Goal: Information Seeking & Learning: Learn about a topic

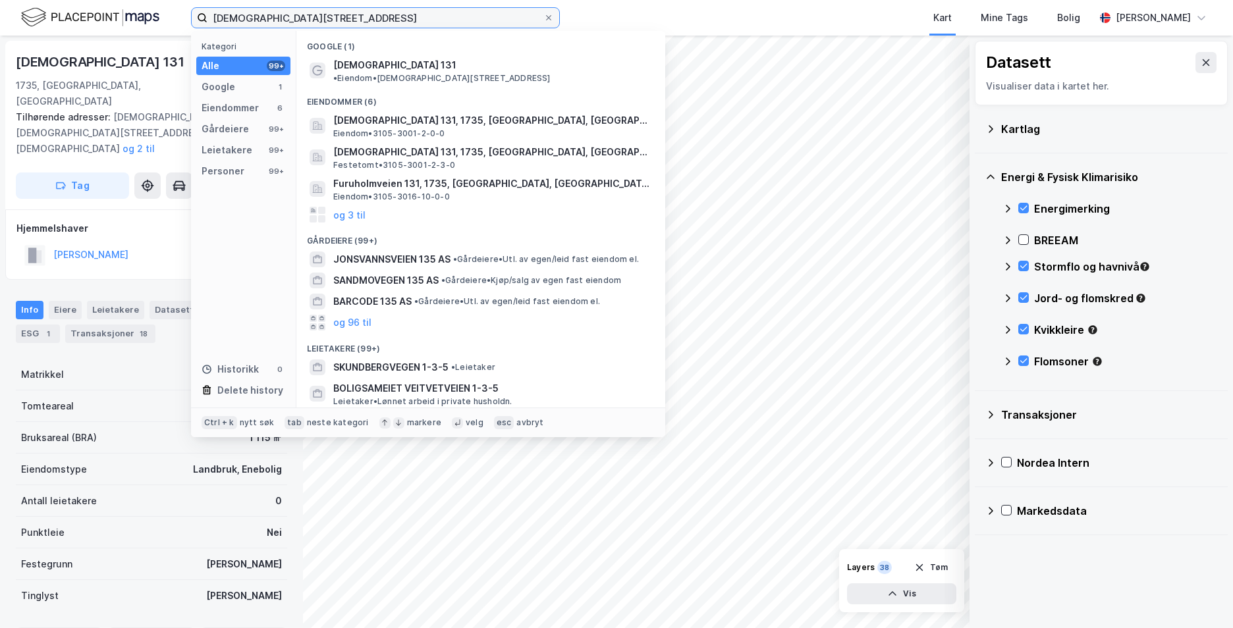
click at [366, 20] on input "[DEMOGRAPHIC_DATA][STREET_ADDRESS]" at bounding box center [375, 18] width 336 height 20
drag, startPoint x: 366, startPoint y: 20, endPoint x: 195, endPoint y: 13, distance: 170.7
click at [195, 13] on label "[DEMOGRAPHIC_DATA][STREET_ADDRESS]" at bounding box center [375, 17] width 369 height 21
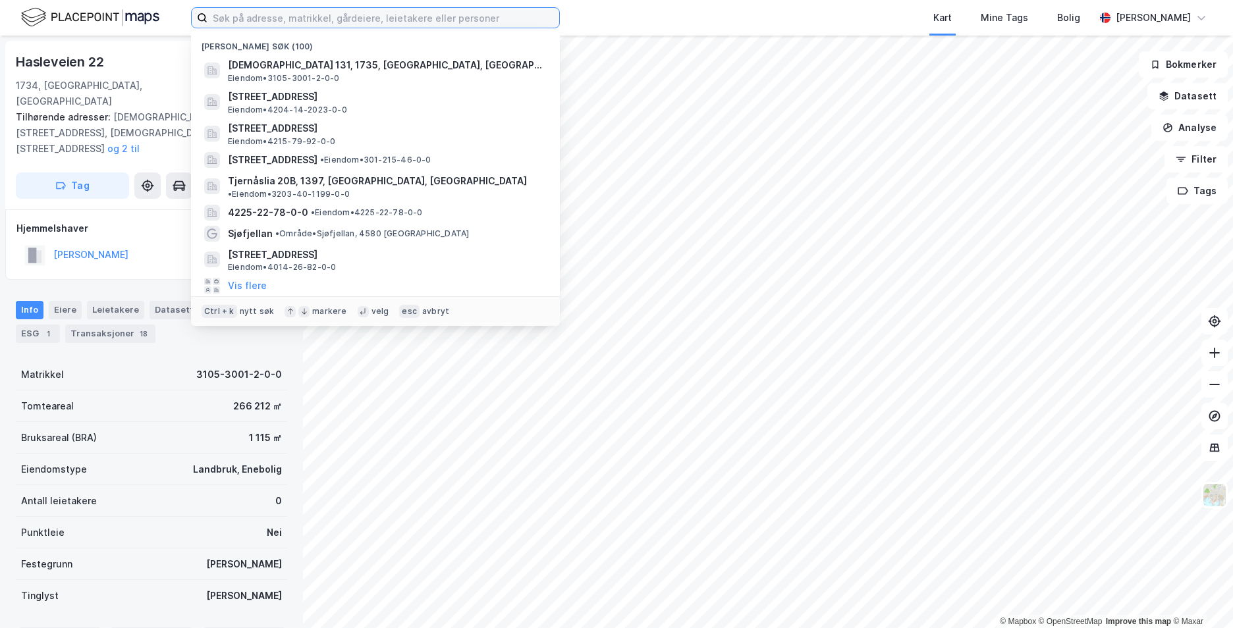
click at [324, 14] on input at bounding box center [383, 18] width 352 height 20
paste input "1508/17/801, 6020 Ålesund"
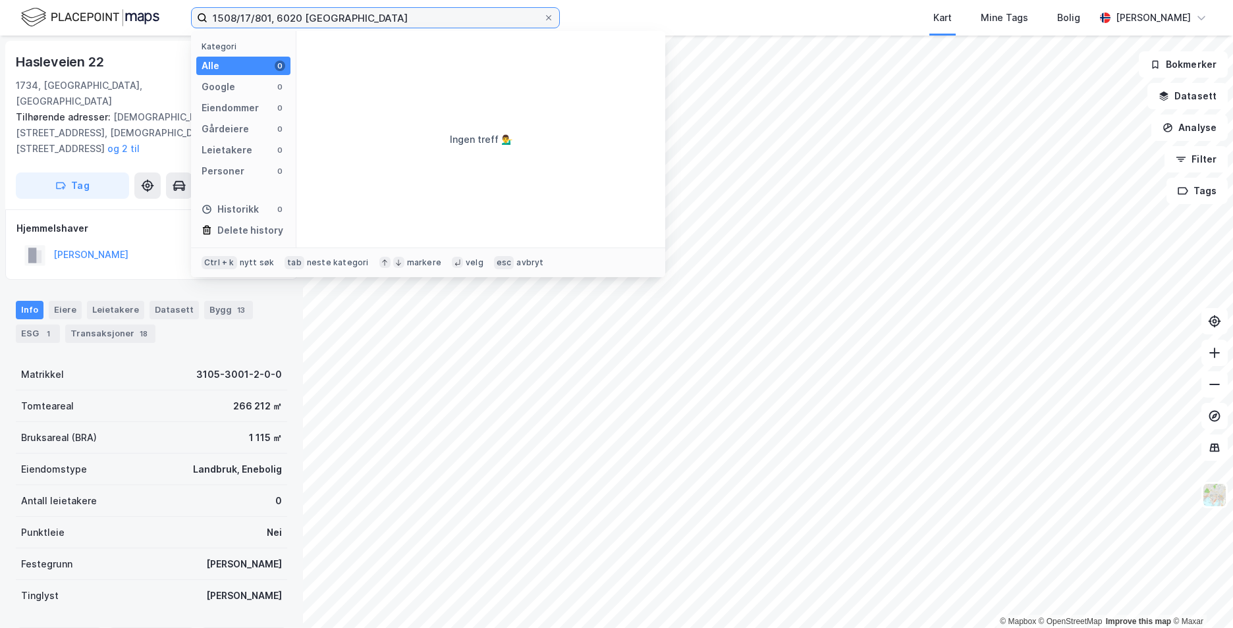
drag, startPoint x: 365, startPoint y: 16, endPoint x: 272, endPoint y: 19, distance: 92.9
click at [272, 19] on input "1508/17/801, 6020 Ålesund" at bounding box center [375, 18] width 336 height 20
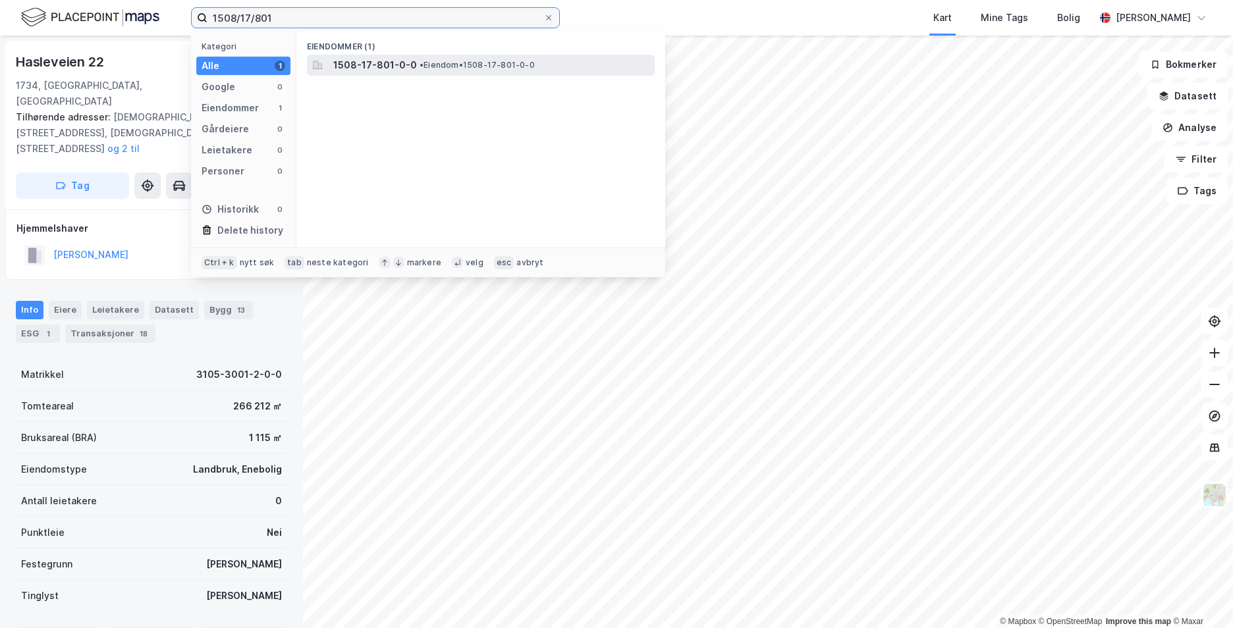
type input "1508/17/801"
click at [369, 65] on span "1508-17-801-0-0" at bounding box center [375, 65] width 84 height 16
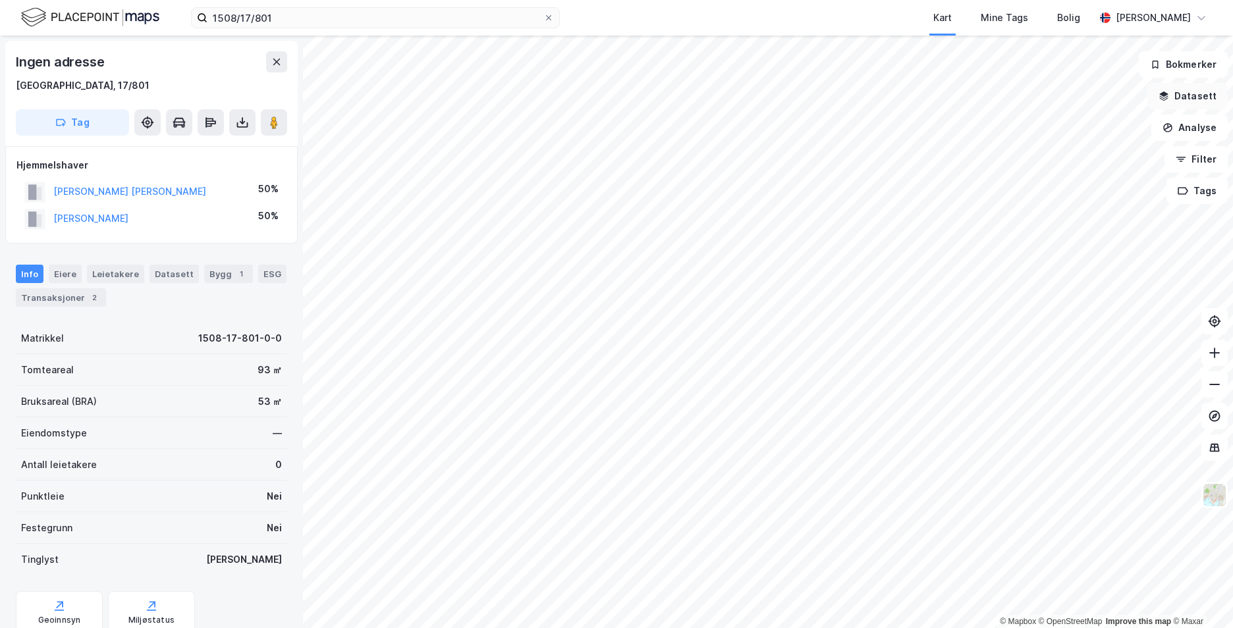
click at [1188, 101] on button "Datasett" at bounding box center [1187, 96] width 80 height 26
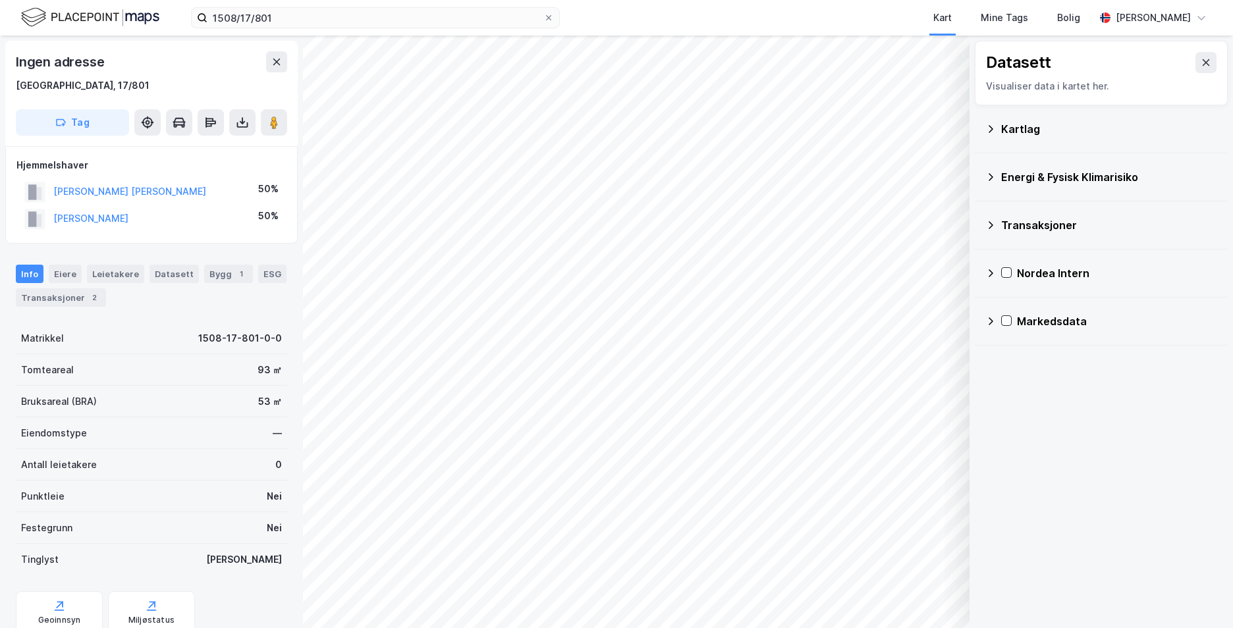
click at [994, 128] on icon at bounding box center [990, 129] width 11 height 11
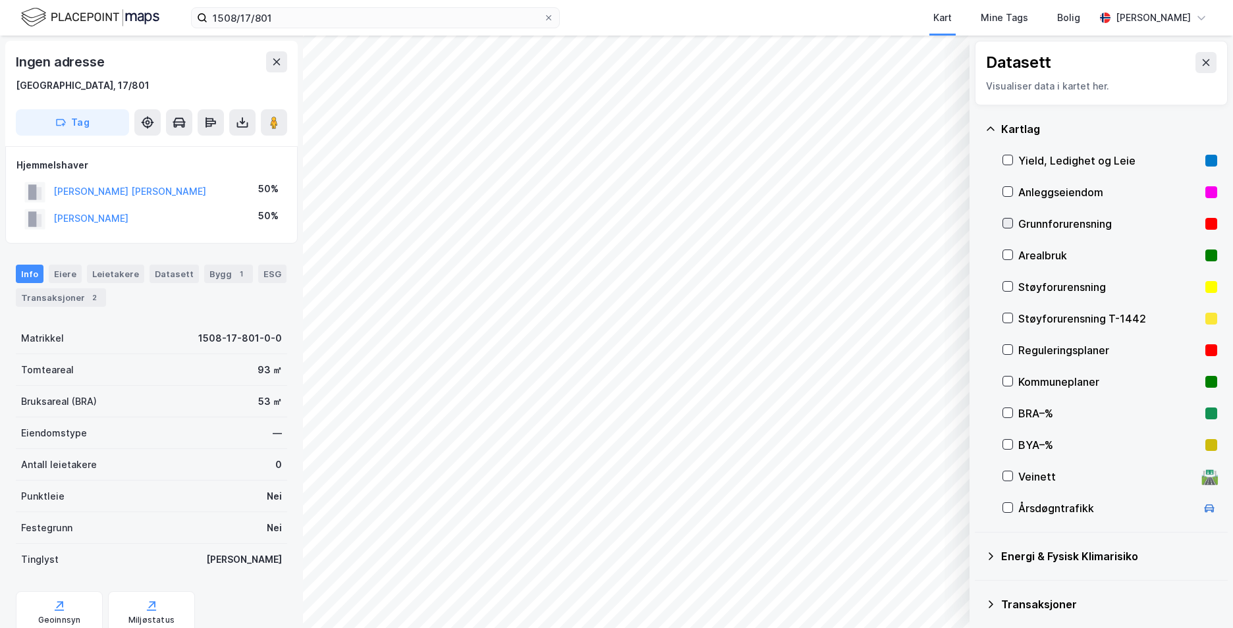
click at [1009, 225] on icon at bounding box center [1007, 223] width 9 height 9
click at [989, 124] on icon at bounding box center [990, 129] width 11 height 11
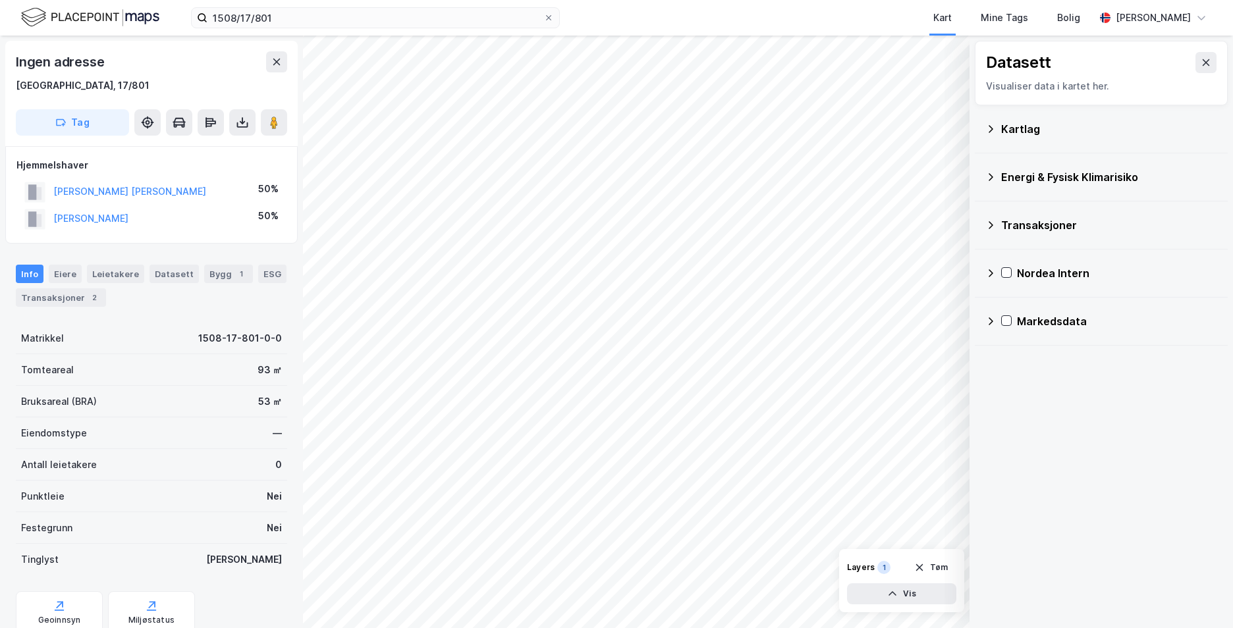
click at [992, 178] on icon at bounding box center [990, 177] width 11 height 11
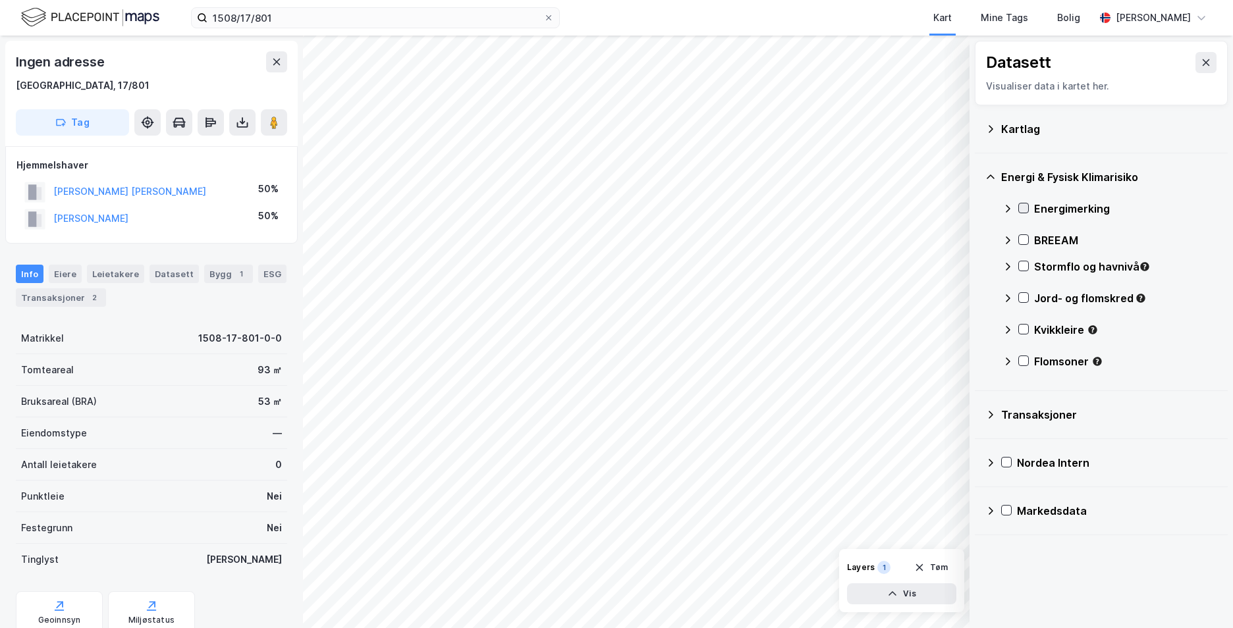
click at [1024, 209] on icon at bounding box center [1023, 208] width 7 height 5
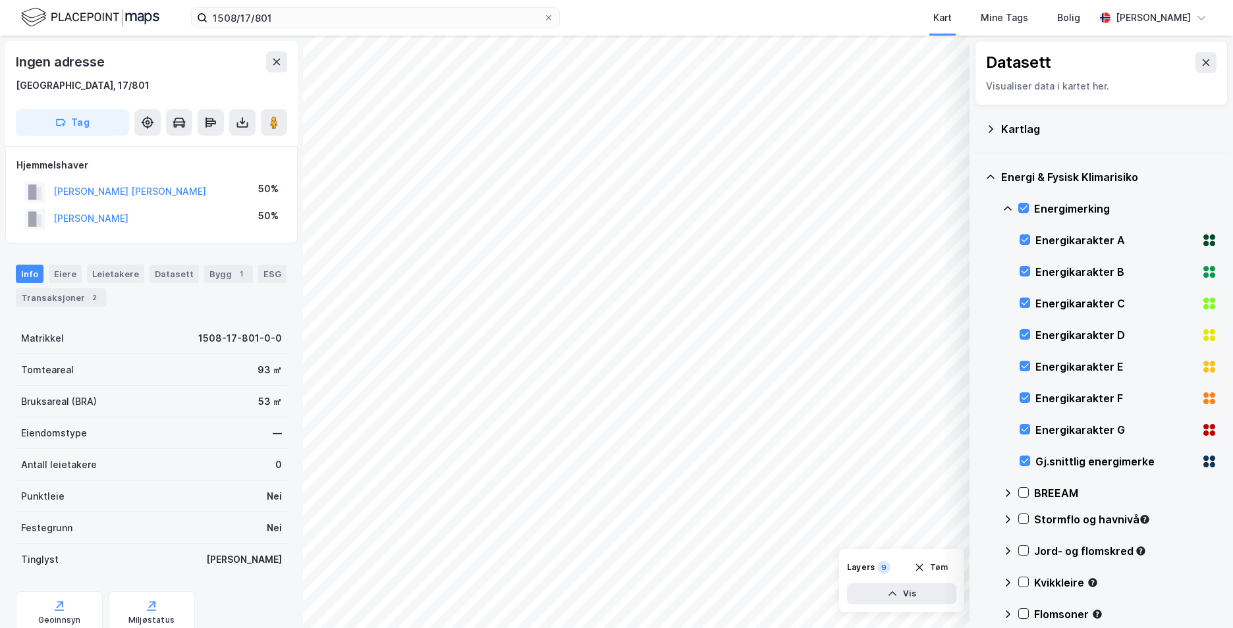
click at [1009, 209] on icon at bounding box center [1007, 209] width 11 height 11
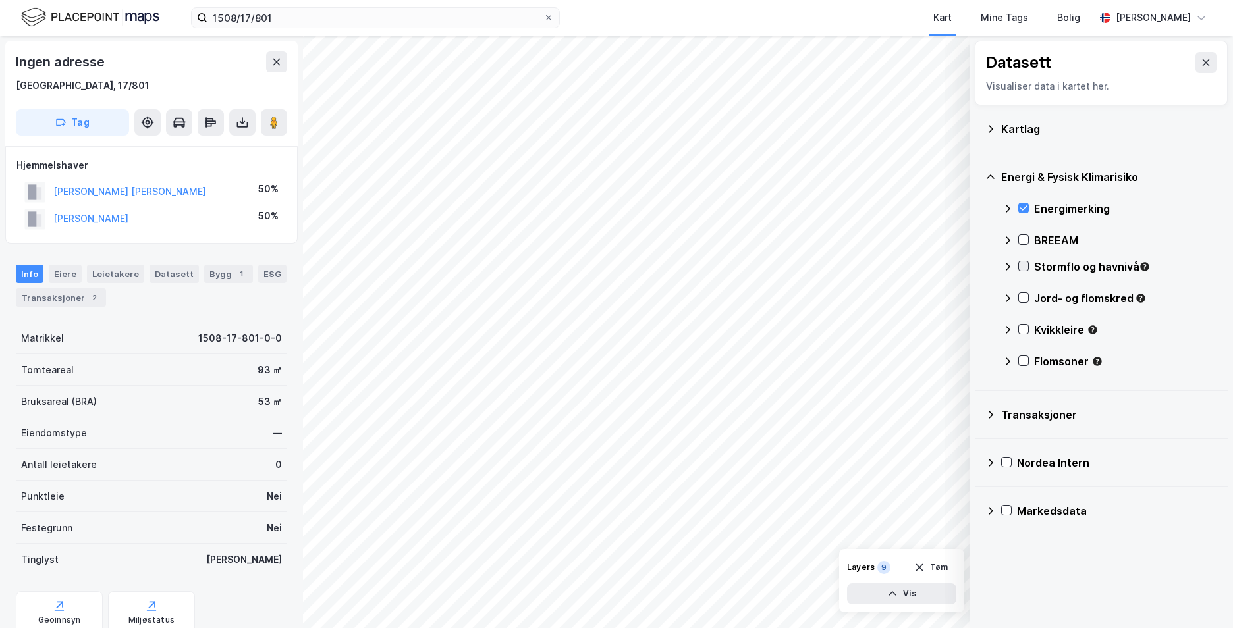
click at [1021, 266] on icon at bounding box center [1023, 266] width 7 height 5
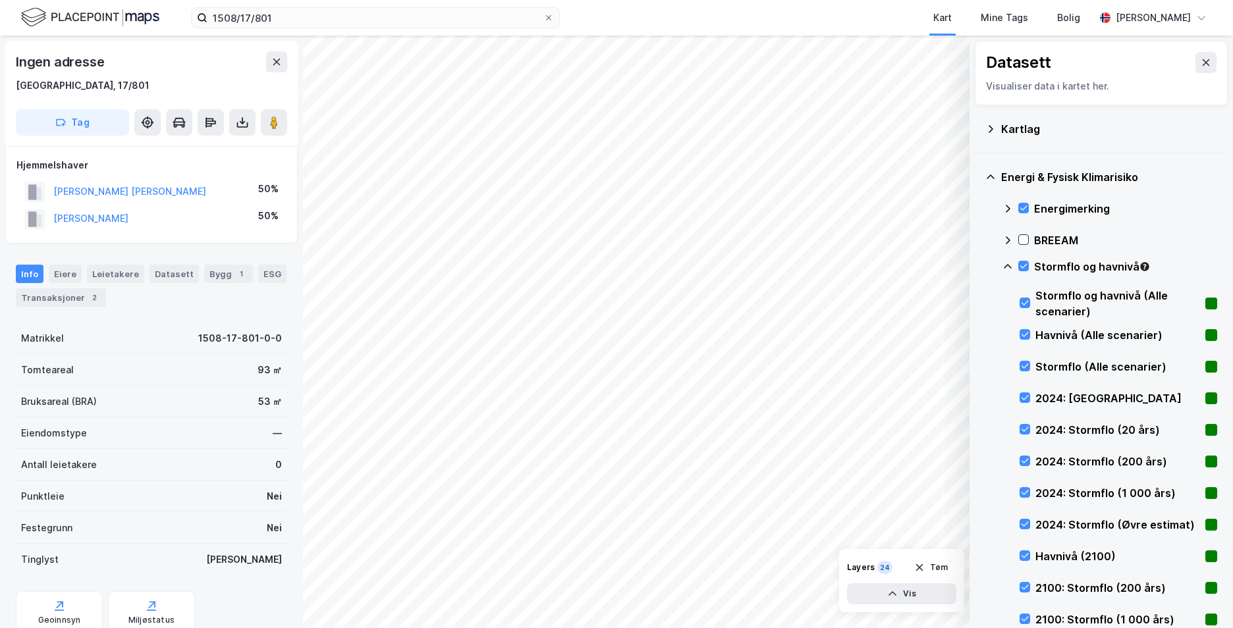
scroll to position [66, 0]
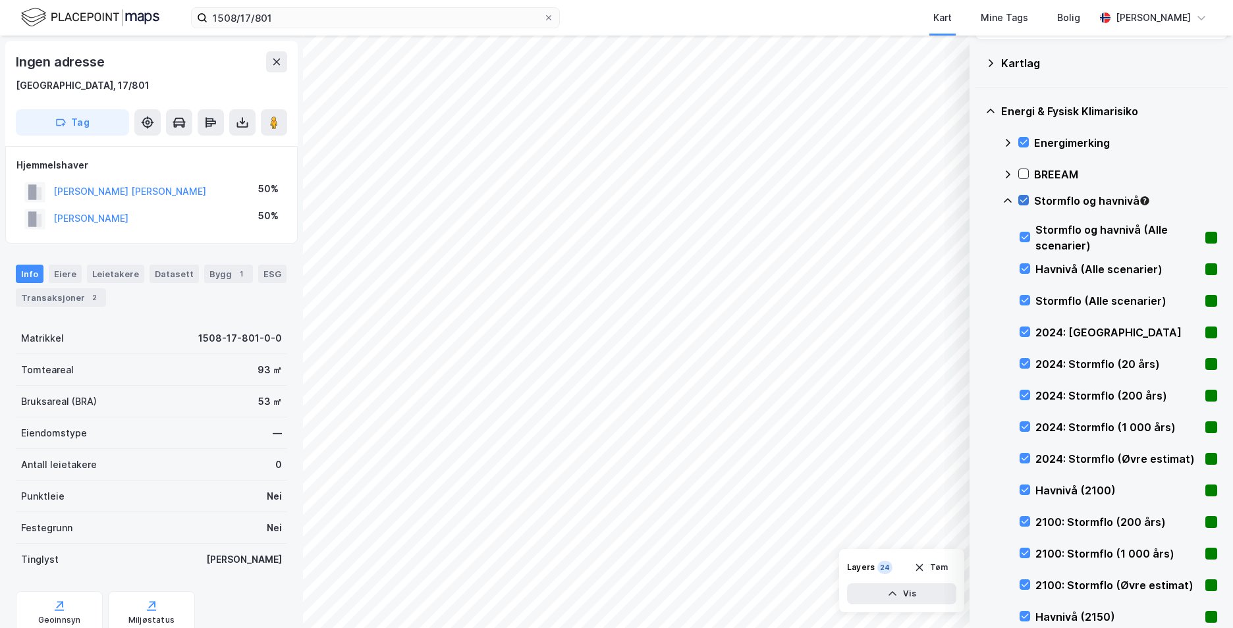
click at [1026, 201] on icon at bounding box center [1023, 200] width 9 height 9
click at [1025, 333] on icon at bounding box center [1024, 331] width 9 height 9
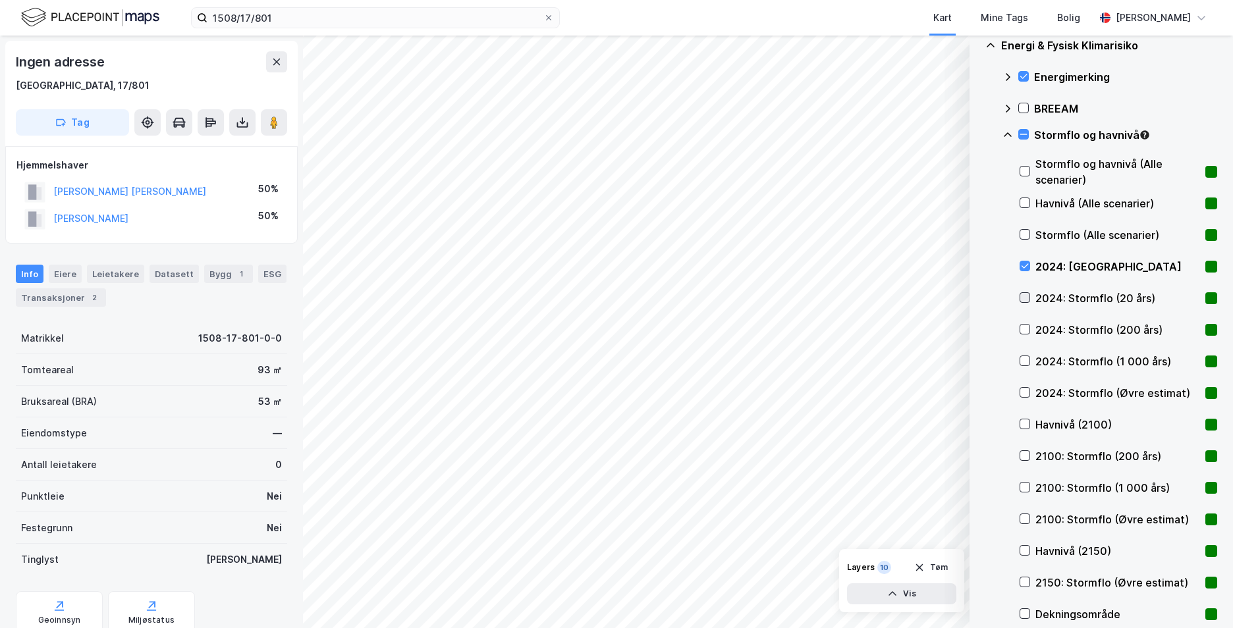
click at [1024, 365] on icon at bounding box center [1024, 360] width 9 height 9
click at [1025, 360] on icon at bounding box center [1024, 360] width 9 height 9
click at [1028, 300] on icon at bounding box center [1024, 297] width 9 height 9
click at [1021, 331] on icon at bounding box center [1024, 329] width 9 height 9
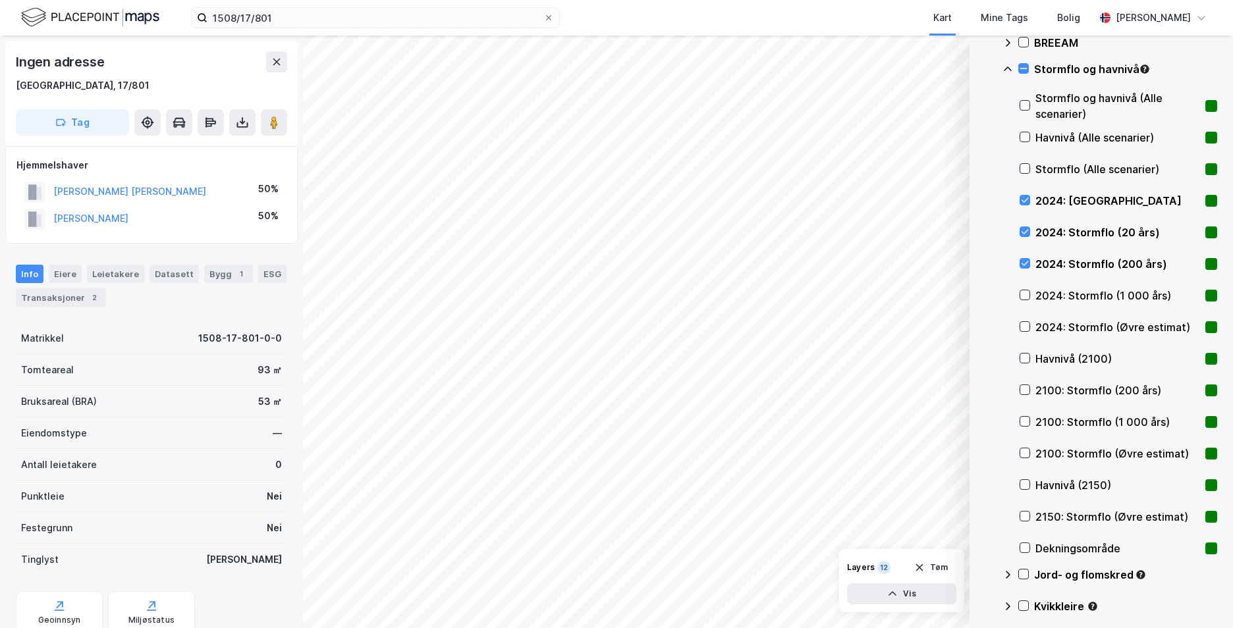
click at [1006, 69] on icon at bounding box center [1008, 69] width 8 height 4
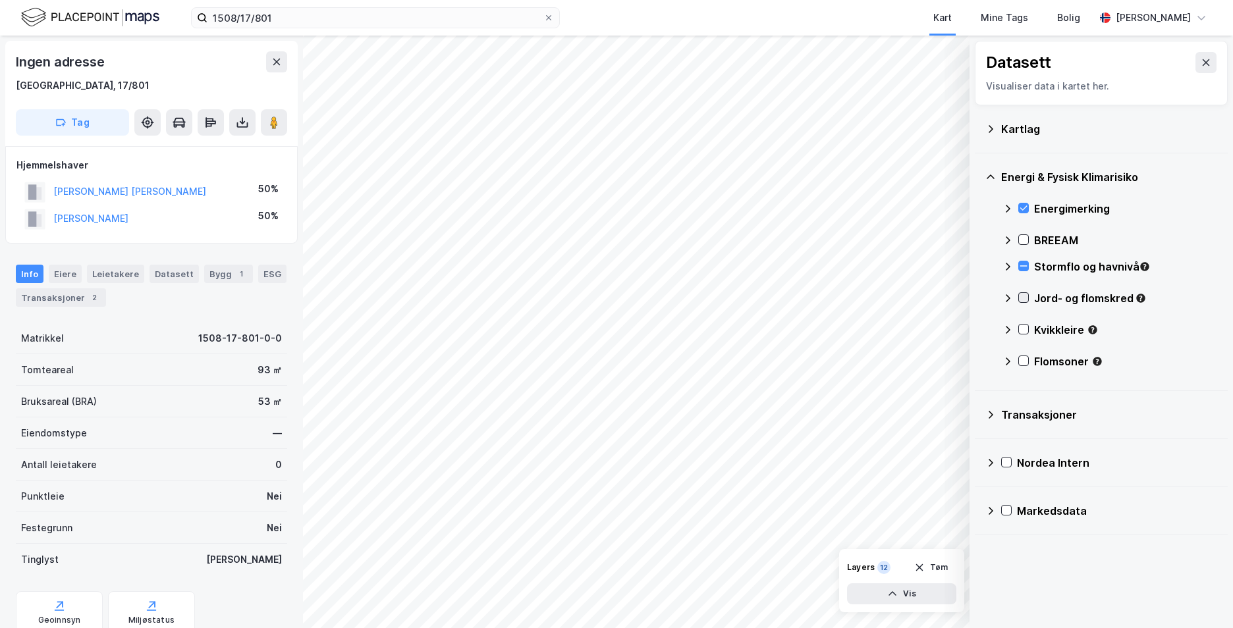
click at [1024, 298] on icon at bounding box center [1023, 298] width 7 height 5
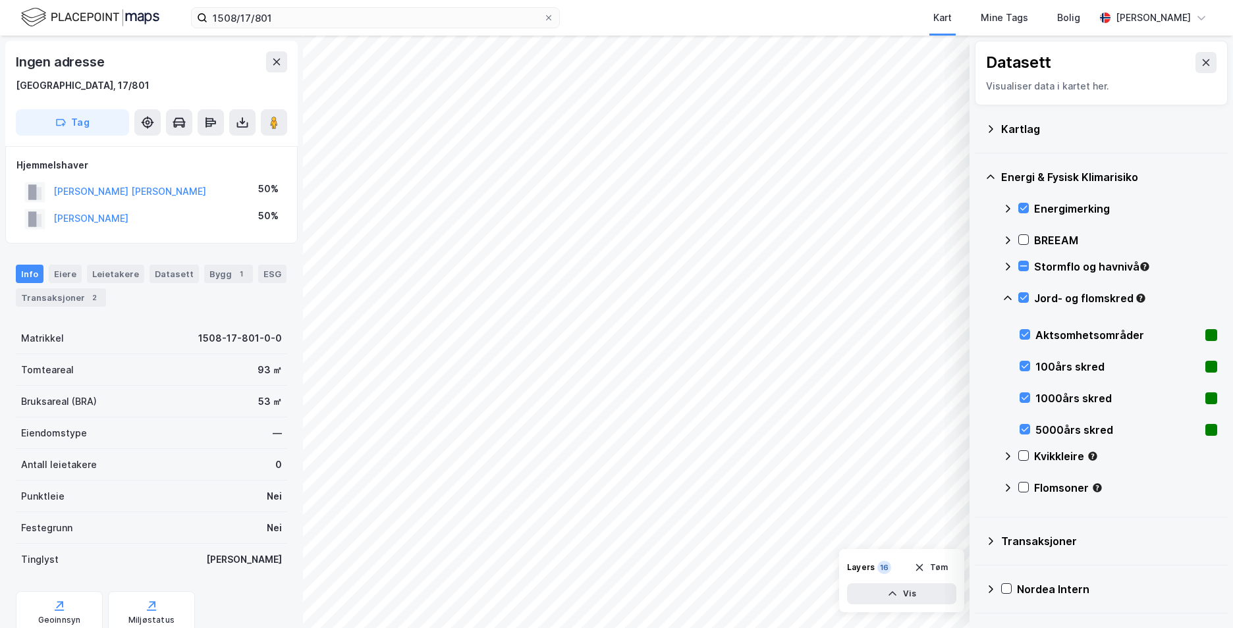
click at [1004, 294] on icon at bounding box center [1007, 298] width 11 height 11
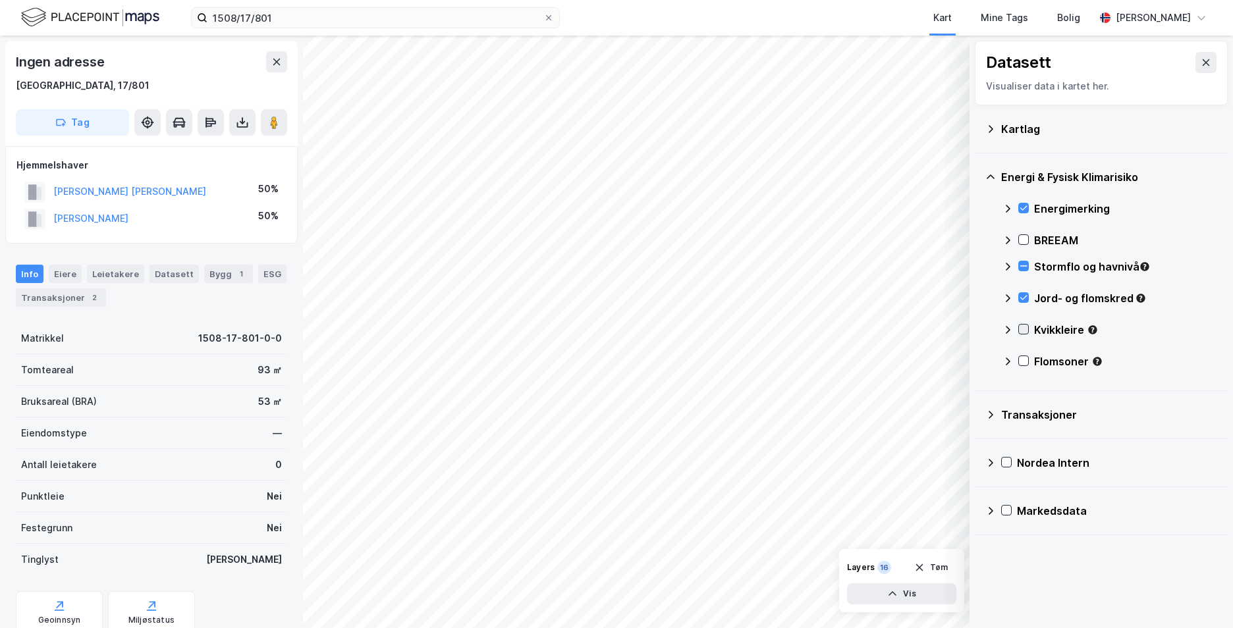
click at [1023, 330] on icon at bounding box center [1023, 329] width 9 height 9
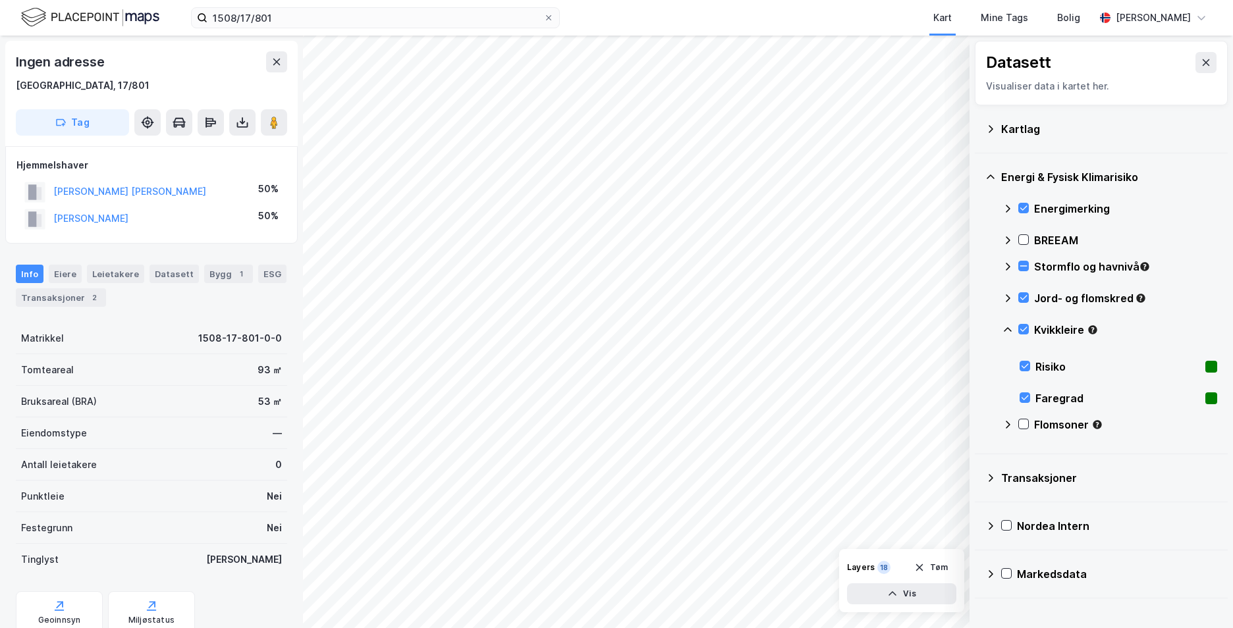
click at [1010, 327] on icon at bounding box center [1007, 330] width 11 height 11
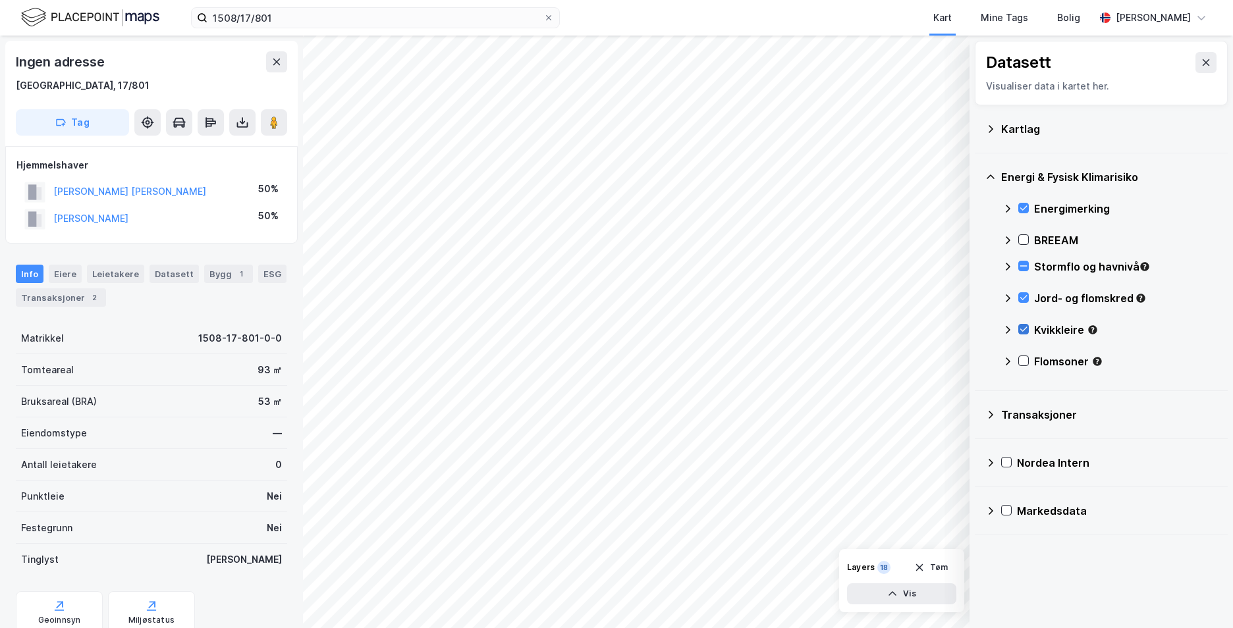
click at [1021, 327] on icon at bounding box center [1023, 329] width 9 height 9
click at [1008, 328] on icon at bounding box center [1008, 330] width 5 height 8
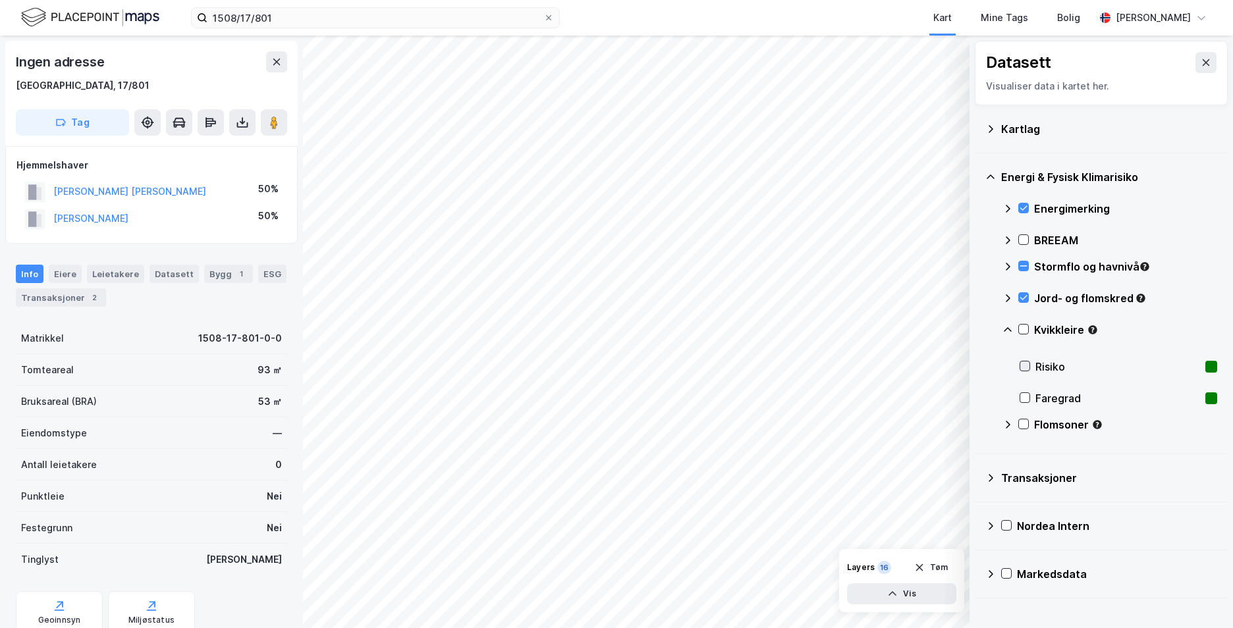
click at [1029, 366] on icon at bounding box center [1024, 366] width 9 height 9
click at [1026, 399] on icon at bounding box center [1025, 398] width 7 height 5
click at [1022, 422] on icon at bounding box center [1023, 424] width 9 height 9
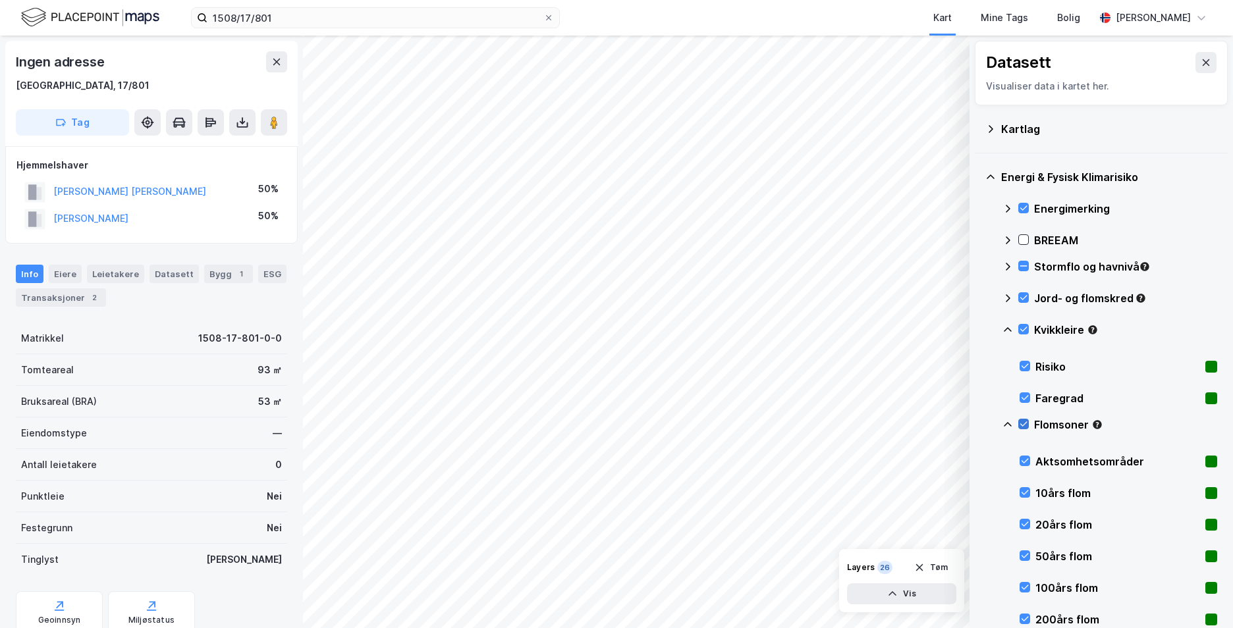
click at [1022, 425] on icon at bounding box center [1023, 424] width 7 height 5
click at [1023, 427] on icon at bounding box center [1023, 424] width 7 height 5
click at [1004, 424] on icon at bounding box center [1007, 425] width 11 height 11
